Goal: Task Accomplishment & Management: Manage account settings

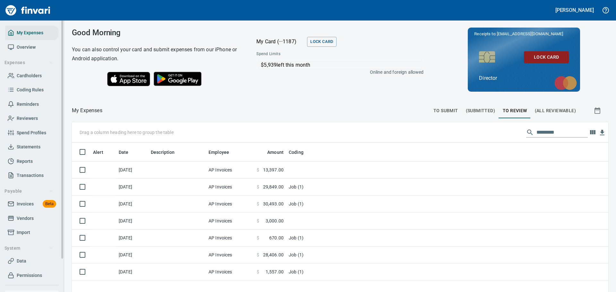
scroll to position [217, 526]
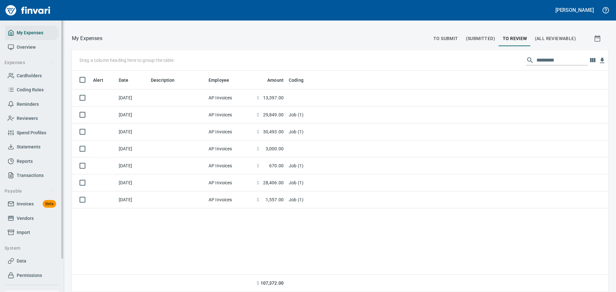
click at [15, 46] on span "Overview" at bounding box center [32, 47] width 48 height 8
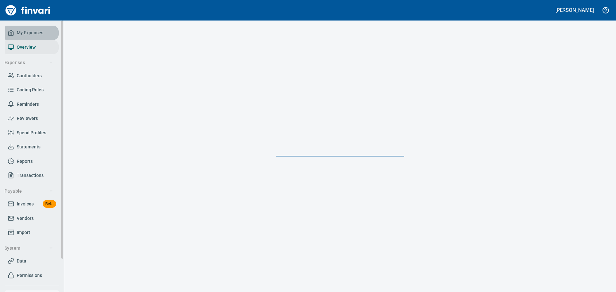
click at [21, 34] on span "My Expenses" at bounding box center [30, 33] width 27 height 8
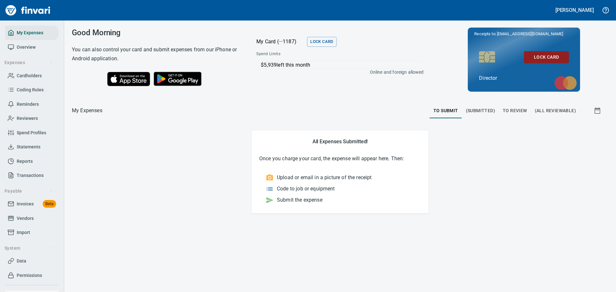
click at [509, 107] on span "To Review" at bounding box center [514, 111] width 24 height 8
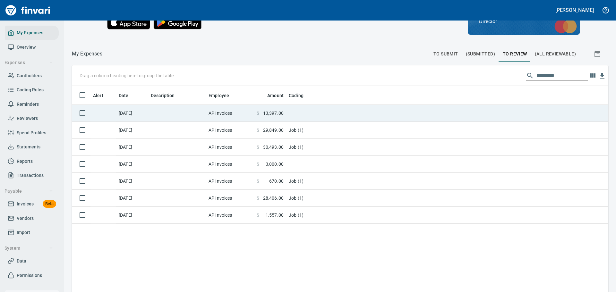
scroll to position [64, 0]
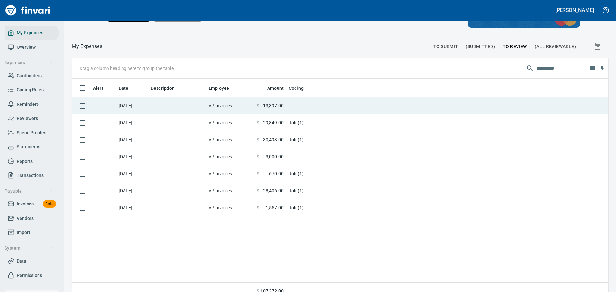
click at [208, 106] on td "AP Invoices" at bounding box center [230, 105] width 48 height 17
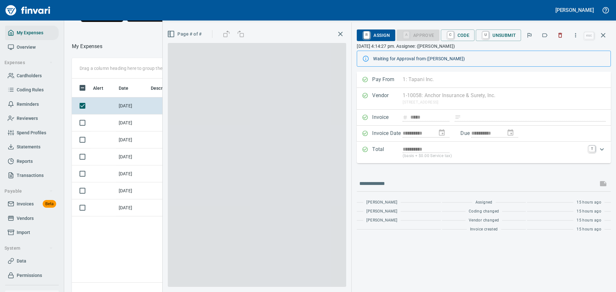
scroll to position [212, 361]
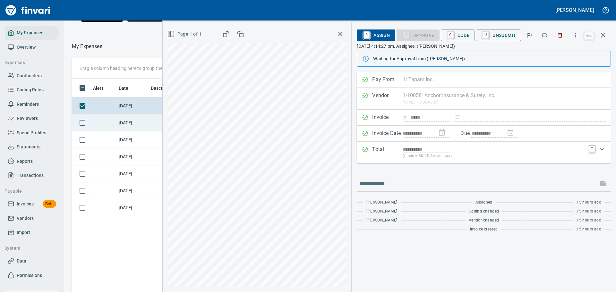
click at [148, 130] on td at bounding box center [177, 122] width 58 height 17
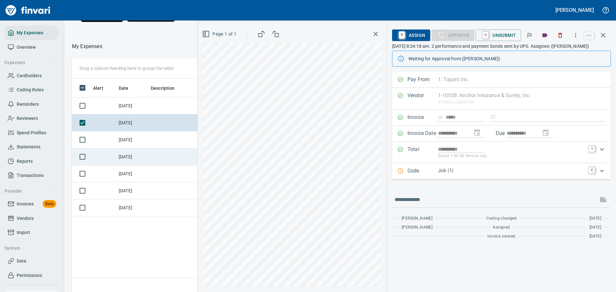
drag, startPoint x: 134, startPoint y: 146, endPoint x: 136, endPoint y: 165, distance: 19.4
click at [134, 146] on td "[DATE]" at bounding box center [132, 139] width 32 height 17
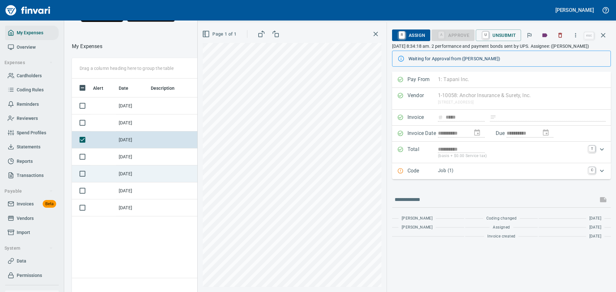
drag, startPoint x: 134, startPoint y: 167, endPoint x: 141, endPoint y: 184, distance: 18.9
click at [134, 165] on td "[DATE]" at bounding box center [132, 156] width 32 height 17
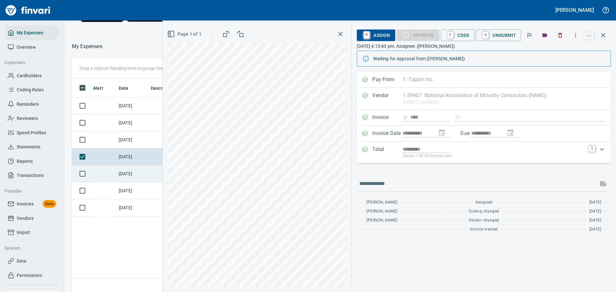
click at [141, 181] on td "[DATE]" at bounding box center [132, 173] width 32 height 17
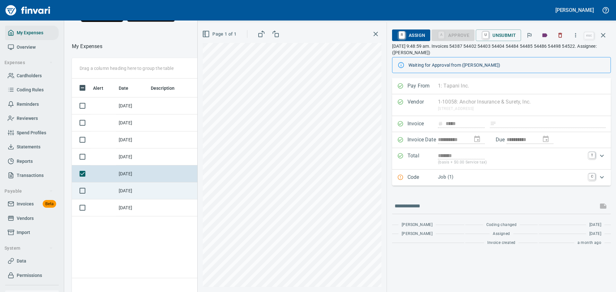
click at [141, 197] on td "[DATE]" at bounding box center [132, 190] width 32 height 17
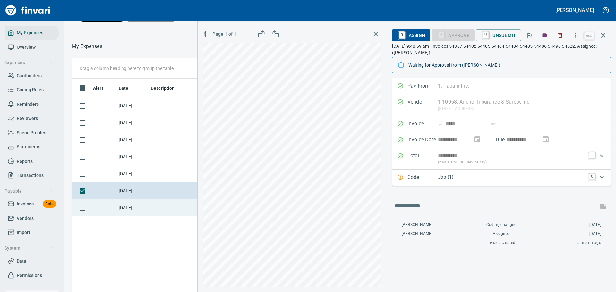
click at [144, 216] on td "[DATE]" at bounding box center [132, 207] width 32 height 17
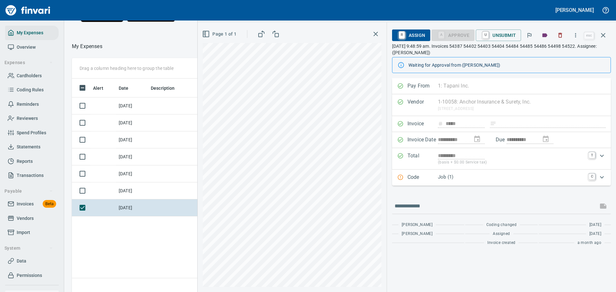
click at [491, 178] on p "Job (1)" at bounding box center [511, 176] width 147 height 7
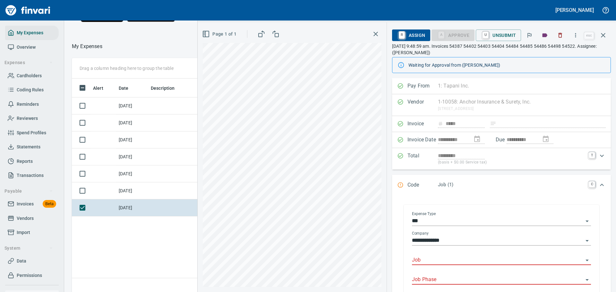
click at [447, 259] on input "Job" at bounding box center [497, 260] width 171 height 9
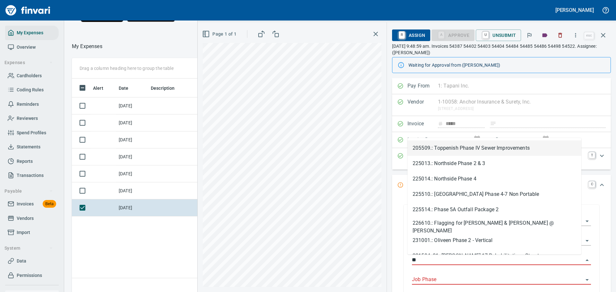
type input "*"
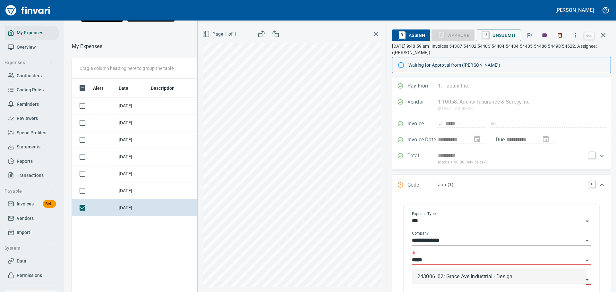
drag, startPoint x: 428, startPoint y: 259, endPoint x: 408, endPoint y: 262, distance: 19.7
click at [408, 262] on div "**********" at bounding box center [501, 261] width 189 height 111
type input "*"
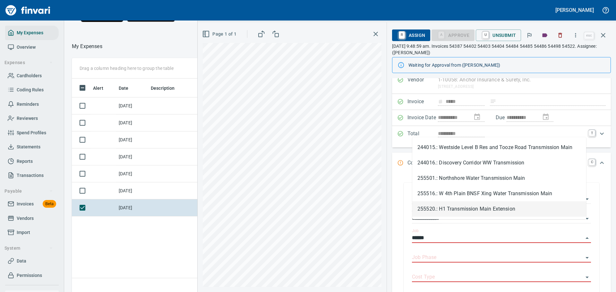
scroll to position [96, 0]
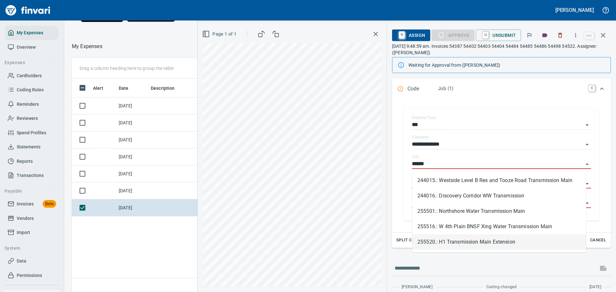
click at [462, 241] on li "255520.: H1 Transmission Main Extension" at bounding box center [499, 241] width 174 height 15
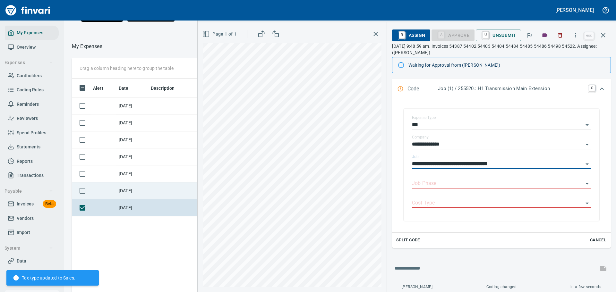
type input "**********"
click at [135, 196] on td "[DATE]" at bounding box center [132, 190] width 32 height 17
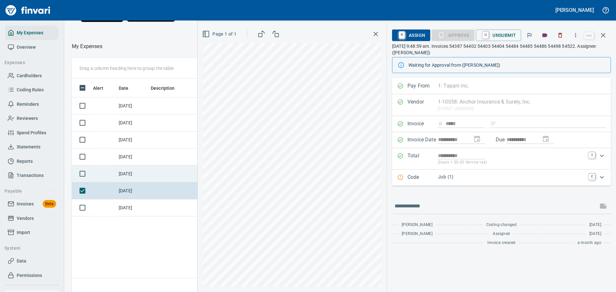
click at [142, 182] on td "[DATE]" at bounding box center [132, 173] width 32 height 17
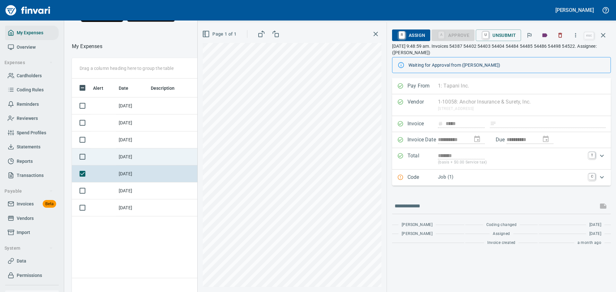
click at [146, 165] on td "[DATE]" at bounding box center [132, 156] width 32 height 17
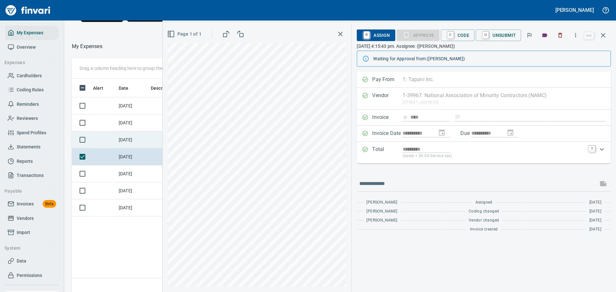
click at [138, 144] on td "[DATE]" at bounding box center [132, 139] width 32 height 17
